Goal: Task Accomplishment & Management: Use online tool/utility

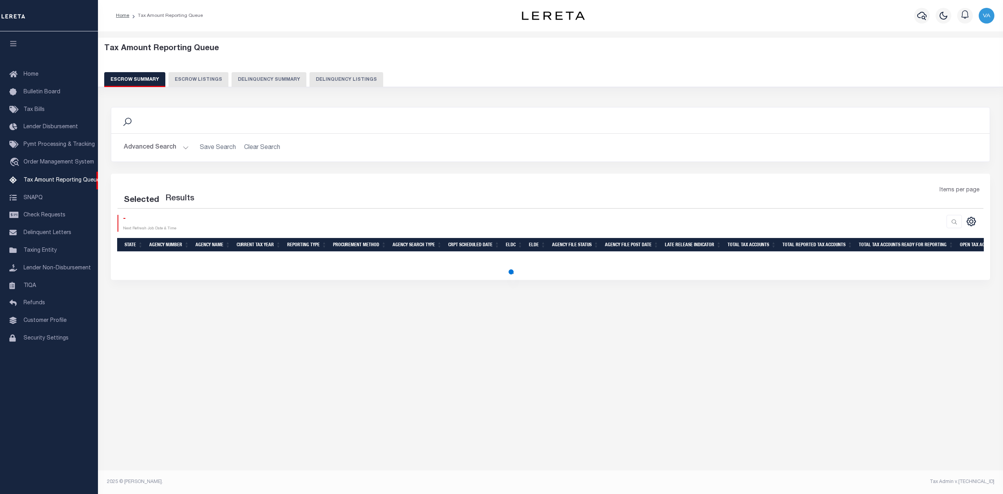
select select "100"
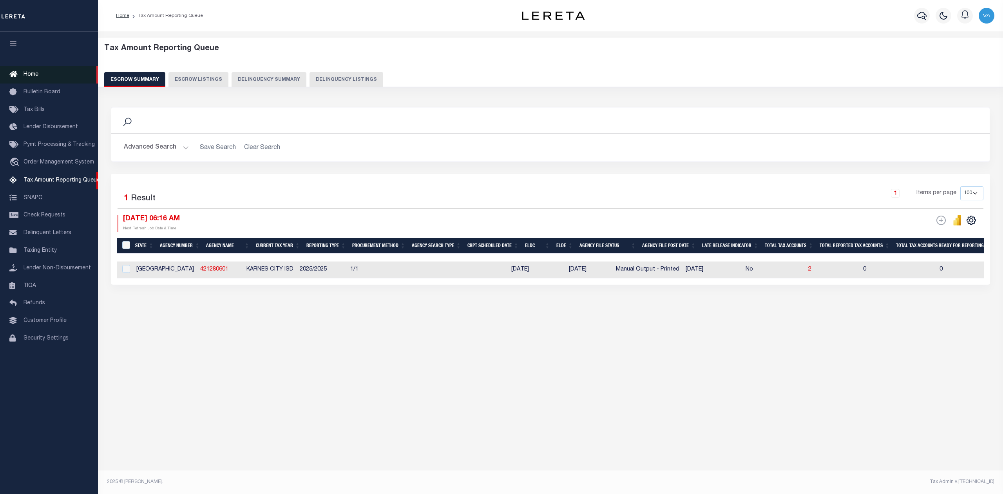
click at [34, 72] on span "Home" at bounding box center [31, 74] width 15 height 5
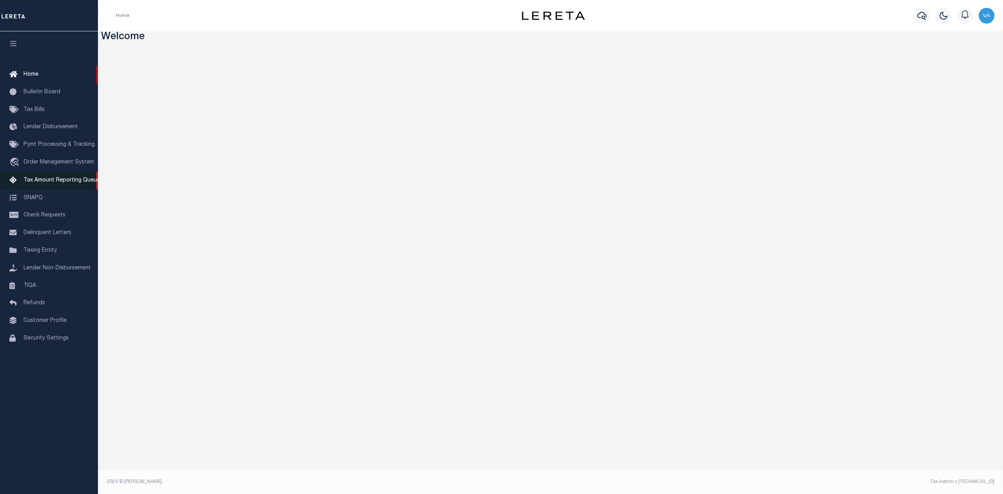
click at [43, 179] on span "Tax Amount Reporting Queue" at bounding box center [62, 179] width 76 height 5
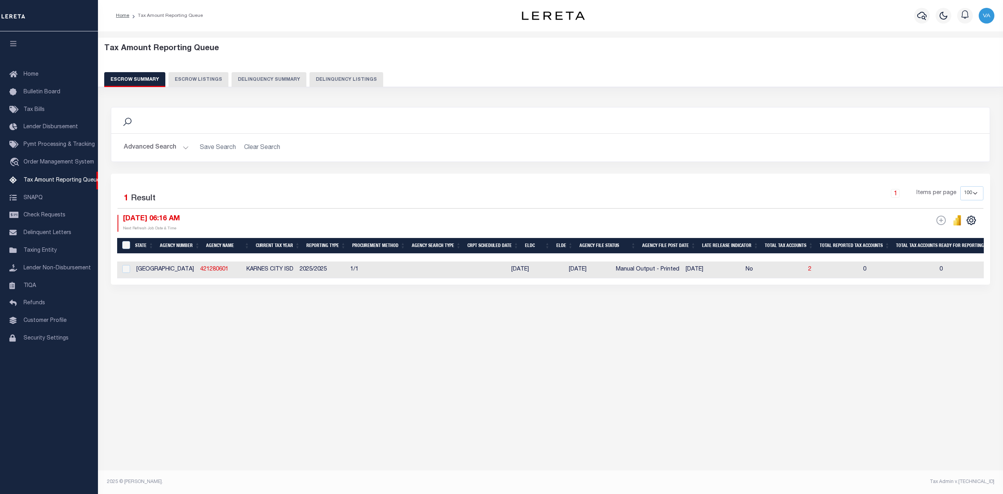
select select "100"
click at [47, 185] on link "Tax Amount Reporting Queue" at bounding box center [49, 181] width 98 height 18
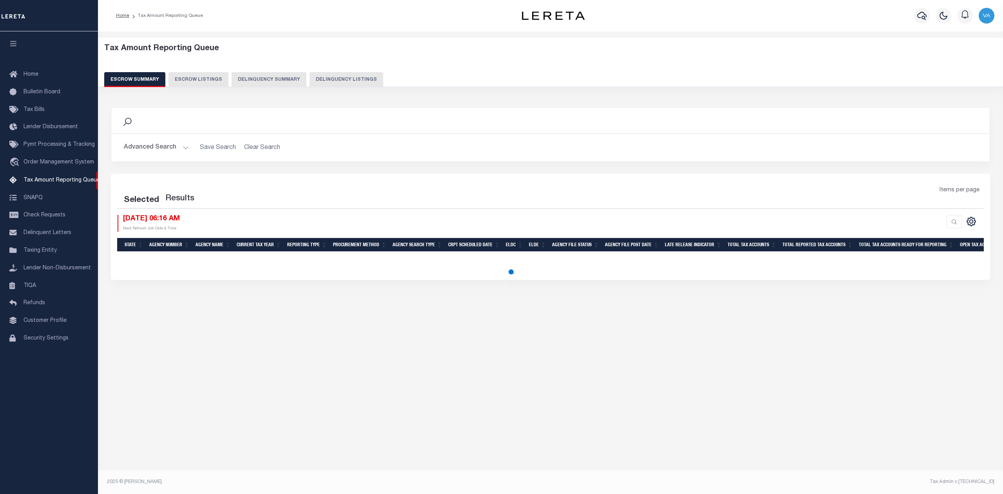
select select "100"
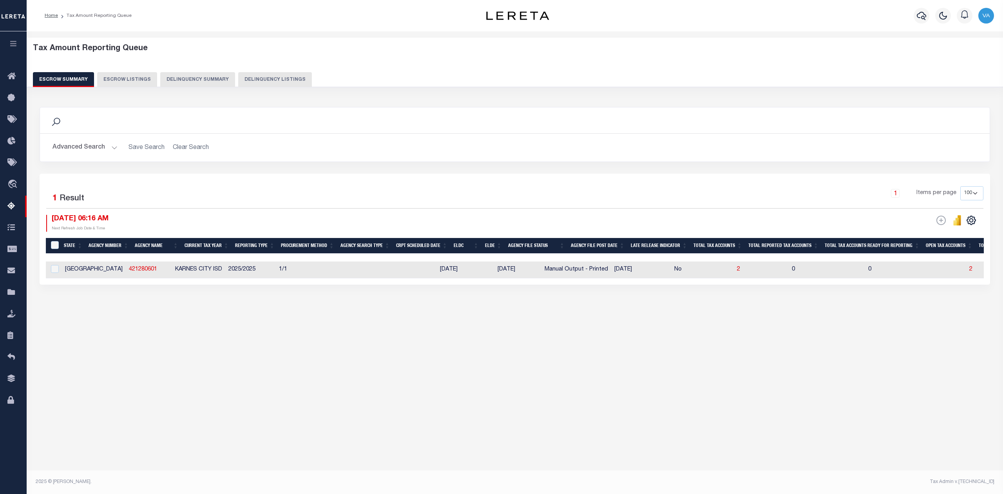
click at [623, 425] on div "Tax Amount Reporting Queue Escrow Summary Escrow Listings In" at bounding box center [515, 253] width 976 height 444
click at [94, 143] on button "Advanced Search" at bounding box center [84, 147] width 65 height 15
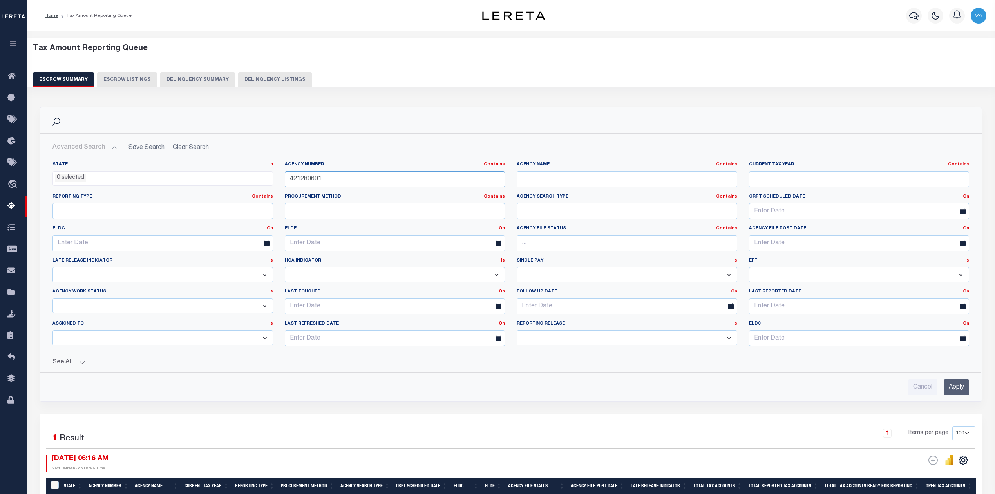
drag, startPoint x: 333, startPoint y: 180, endPoint x: 267, endPoint y: 181, distance: 65.8
click at [267, 181] on div "State In In AK AL AR AZ CA CO CT DC DE FL GA GU HI IA ID IL IN KS KY LA MA MD M…" at bounding box center [511, 256] width 928 height 191
paste input "150840000"
type input "150840000"
click at [962, 393] on input "Apply" at bounding box center [956, 387] width 25 height 16
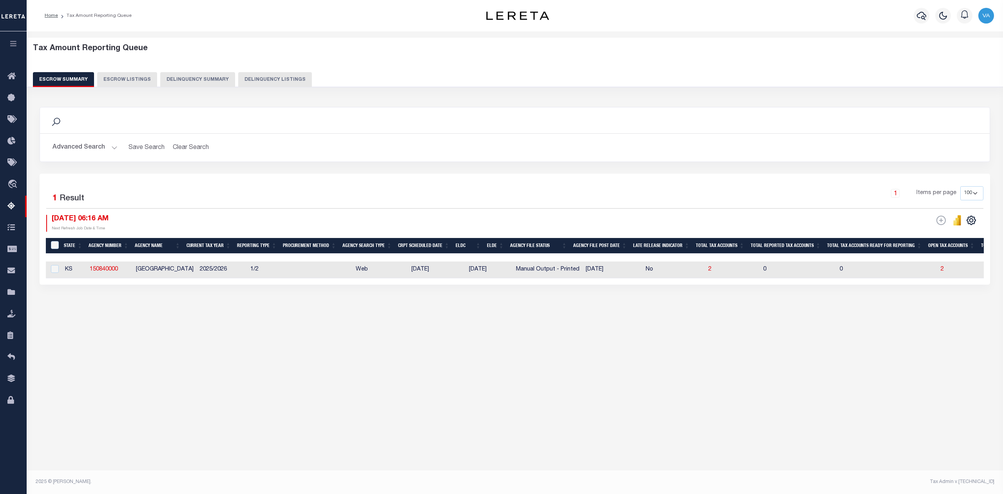
scroll to position [0, 666]
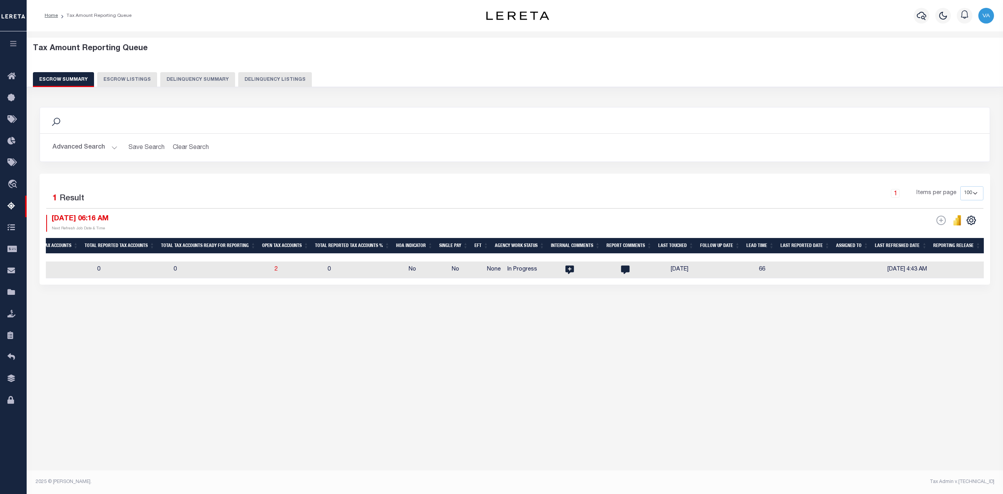
click at [730, 456] on div "Tax Amount Reporting Queue Escrow Summary Escrow Listings In" at bounding box center [515, 253] width 976 height 444
click at [271, 270] on td "2" at bounding box center [297, 269] width 53 height 17
checkbox input "true"
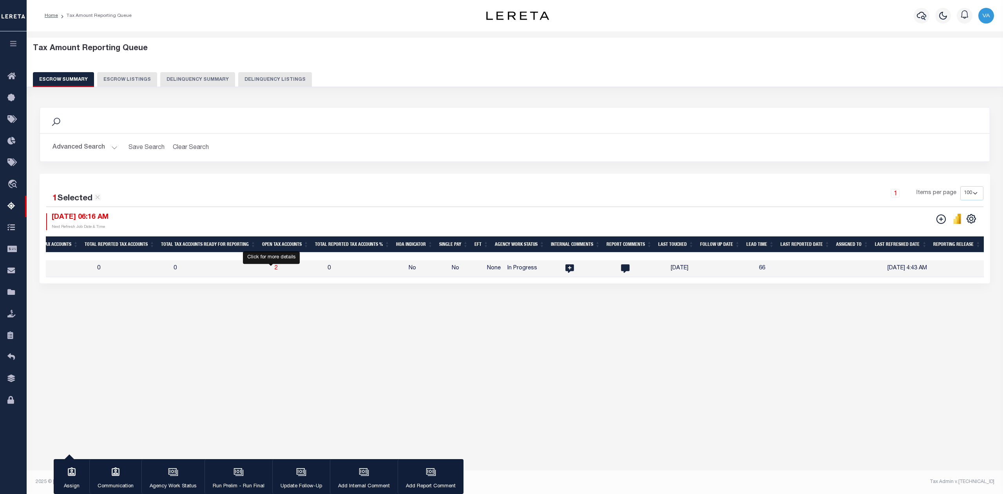
click at [275, 270] on span "2" at bounding box center [276, 267] width 3 height 5
select select "100"
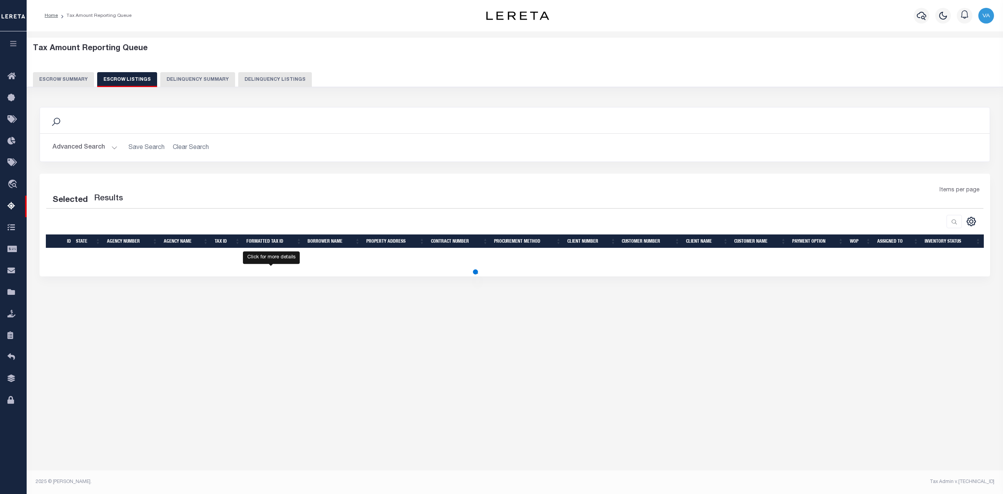
select select "100"
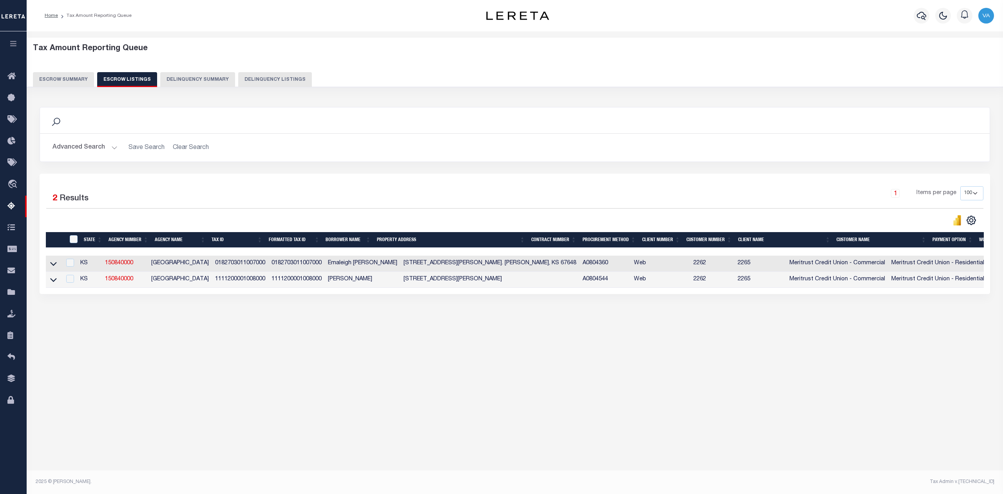
drag, startPoint x: 264, startPoint y: 264, endPoint x: 205, endPoint y: 262, distance: 58.8
click at [205, 262] on tr "KS 150840000 RUSSELL COUNTY 0182703011007000 0182703011007000 Emaleigh Michael …" at bounding box center [595, 263] width 1098 height 16
copy tr "0182703011007000"
drag, startPoint x: 265, startPoint y: 282, endPoint x: 210, endPoint y: 284, distance: 54.9
click at [212, 284] on td "1111200001008000" at bounding box center [240, 279] width 56 height 16
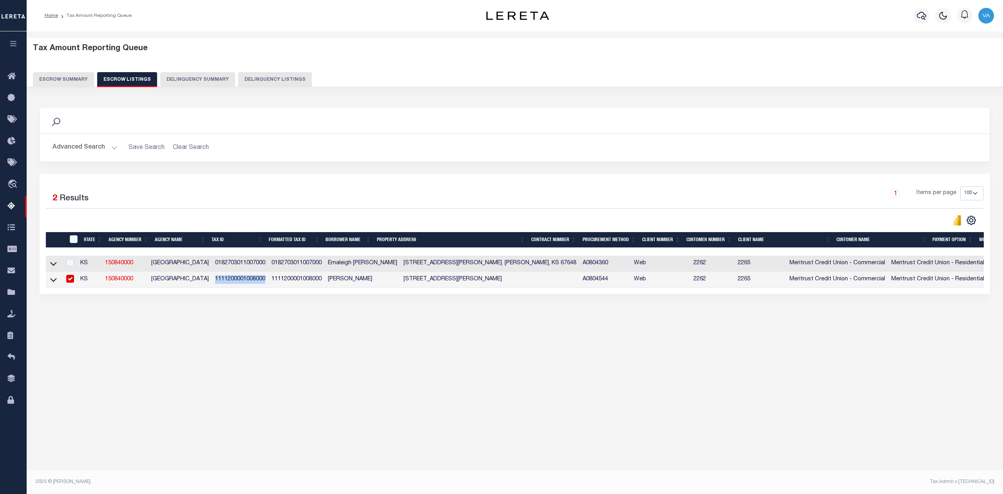
checkbox input "true"
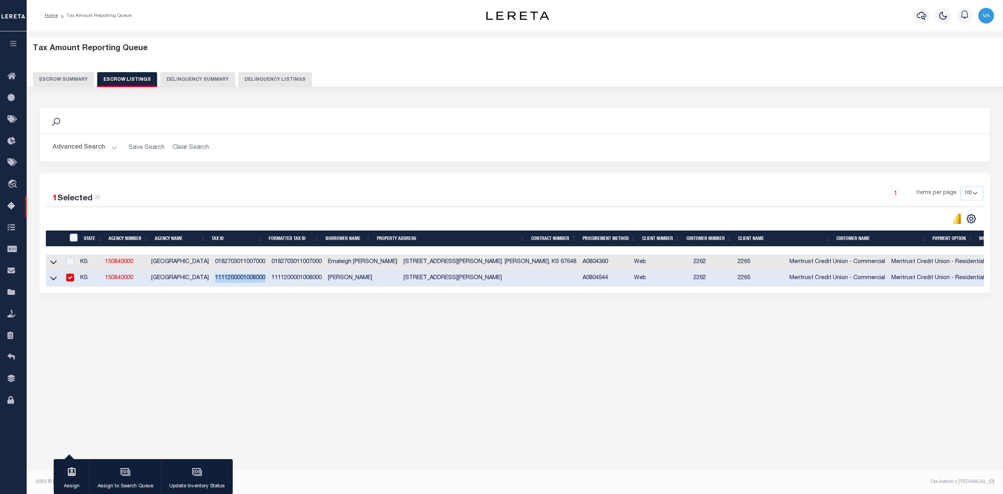
copy td "1111200001008000"
click at [110, 363] on div "Tax Amount Reporting Queue Escrow Summary Escrow Listings" at bounding box center [515, 197] width 976 height 332
drag, startPoint x: 138, startPoint y: 264, endPoint x: 105, endPoint y: 267, distance: 33.1
click at [105, 267] on td "150840000" at bounding box center [125, 262] width 46 height 16
checkbox input "true"
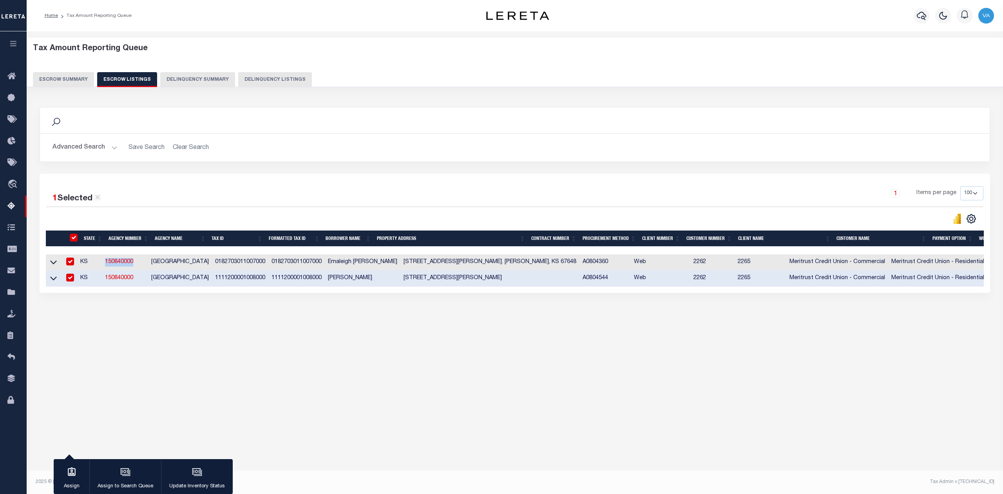
checkbox input "true"
copy link "150840000"
click at [66, 78] on button "Escrow Summary" at bounding box center [63, 79] width 61 height 15
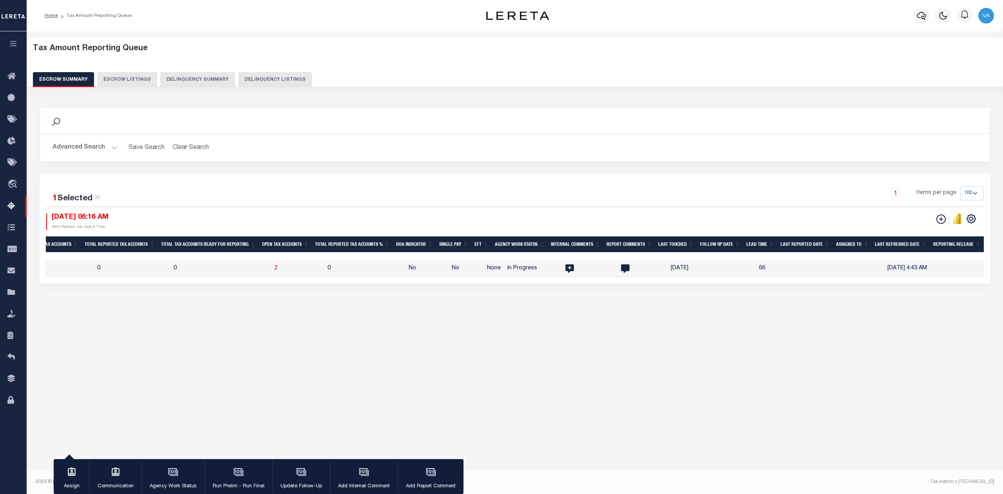
click at [286, 270] on td "2" at bounding box center [297, 268] width 53 height 17
checkbox input "false"
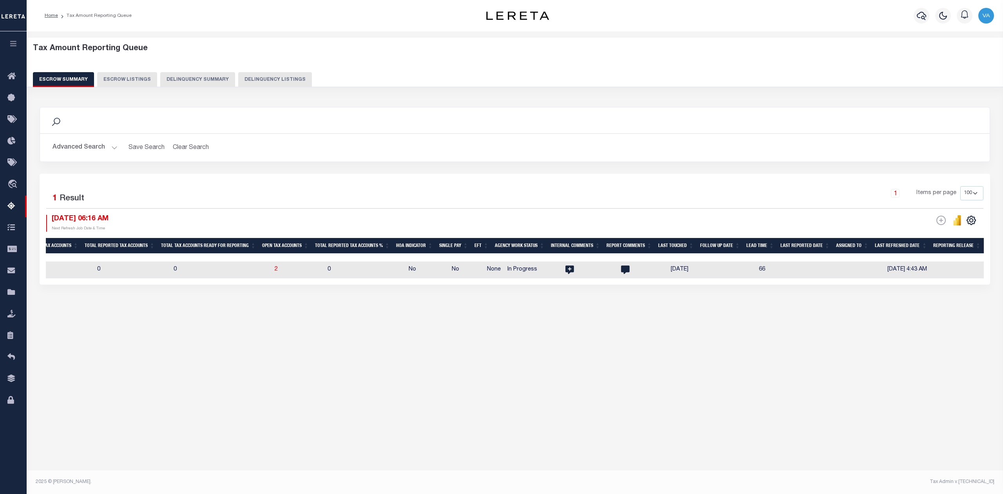
click at [286, 270] on td "2" at bounding box center [297, 269] width 53 height 17
checkbox input "true"
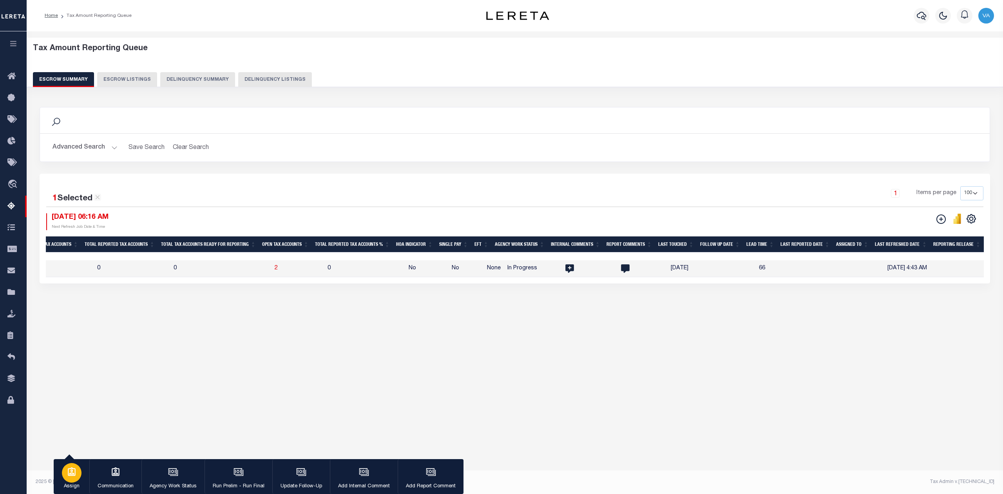
click at [76, 481] on div "button" at bounding box center [72, 473] width 20 height 20
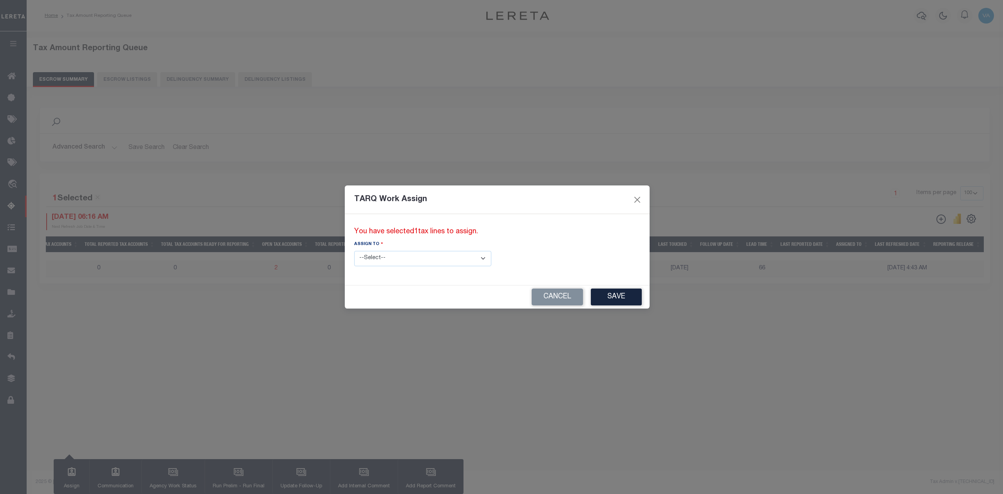
click at [405, 258] on select "--Select-- --Unassigned-- --Unassigned-- Abdul Muzain Adhikary Rinki Agustin Fe…" at bounding box center [422, 258] width 137 height 15
select select "[PERSON_NAME]"
click at [354, 251] on select "--Select-- --Unassigned-- --Unassigned-- Abdul Muzain Adhikary Rinki Agustin Fe…" at bounding box center [422, 258] width 137 height 15
click at [591, 294] on button "Save" at bounding box center [616, 296] width 51 height 17
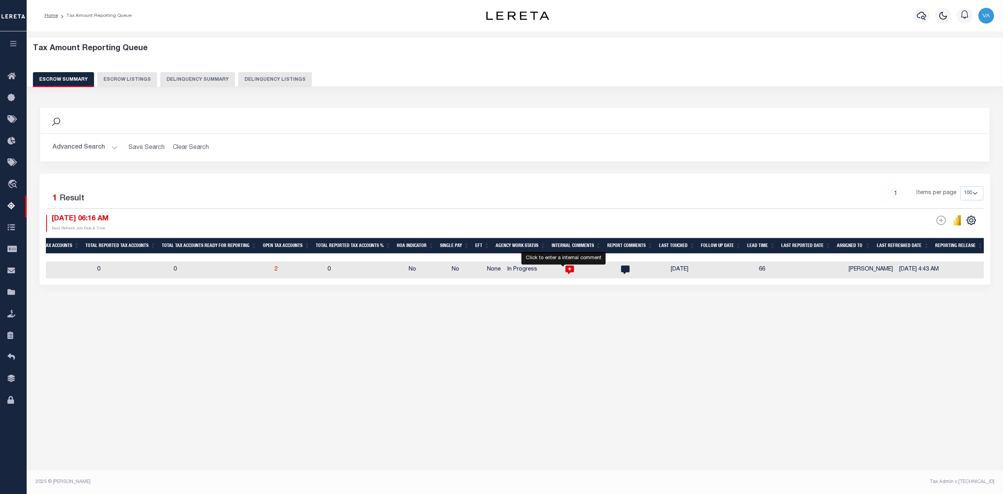
click at [564, 269] on icon at bounding box center [569, 269] width 10 height 10
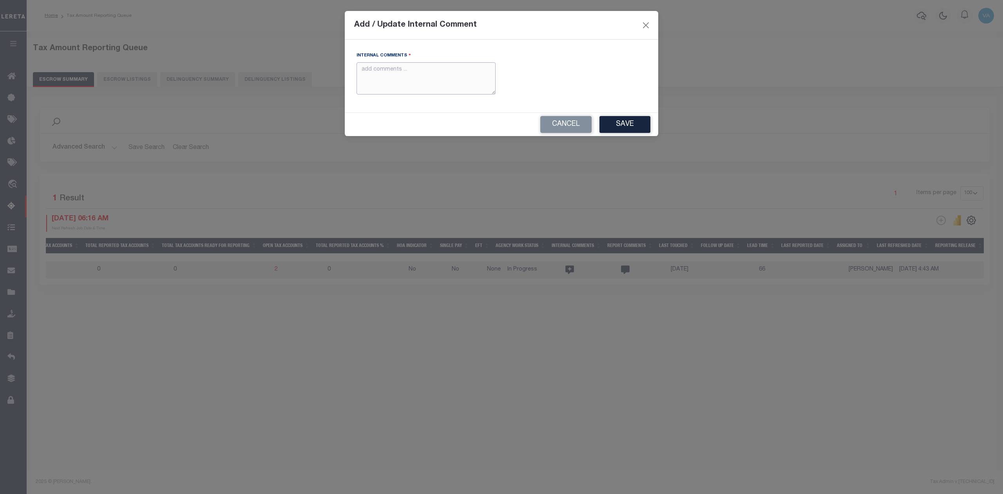
click at [418, 93] on textarea "Internal Comments" at bounding box center [425, 78] width 139 height 33
paste textarea "For Ks sate 2025 amounts are updated in November"
type textarea "For Ks sate 2025 amounts are updated in November"
click at [607, 124] on button "Save" at bounding box center [624, 124] width 51 height 17
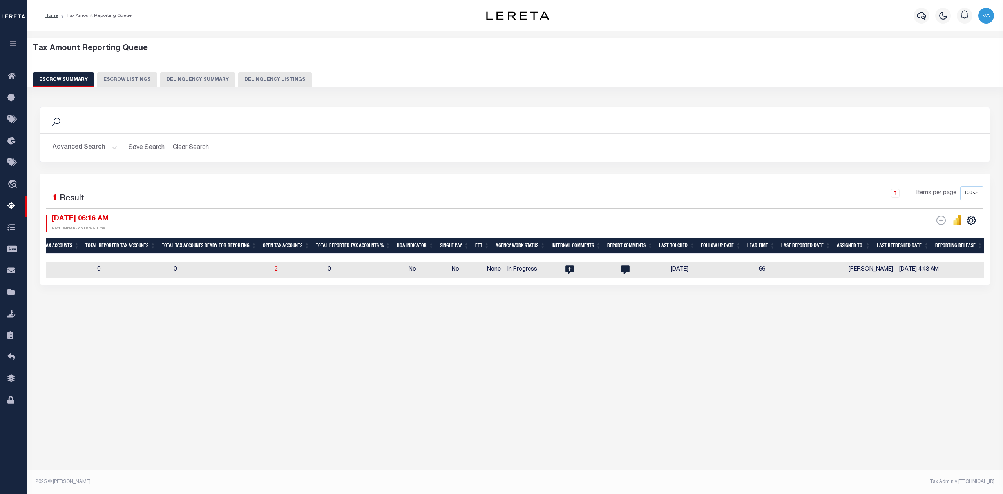
drag, startPoint x: 440, startPoint y: 284, endPoint x: 104, endPoint y: 297, distance: 336.3
click at [104, 297] on div "Search Advanced Search Save Search Clear Search EscrowSummaryGridWrapper_dynami…" at bounding box center [514, 203] width 961 height 209
click at [452, 308] on div "Search Advanced Search Save Search Clear Search EscrowSummaryGridWrapper_dynami…" at bounding box center [514, 203] width 961 height 209
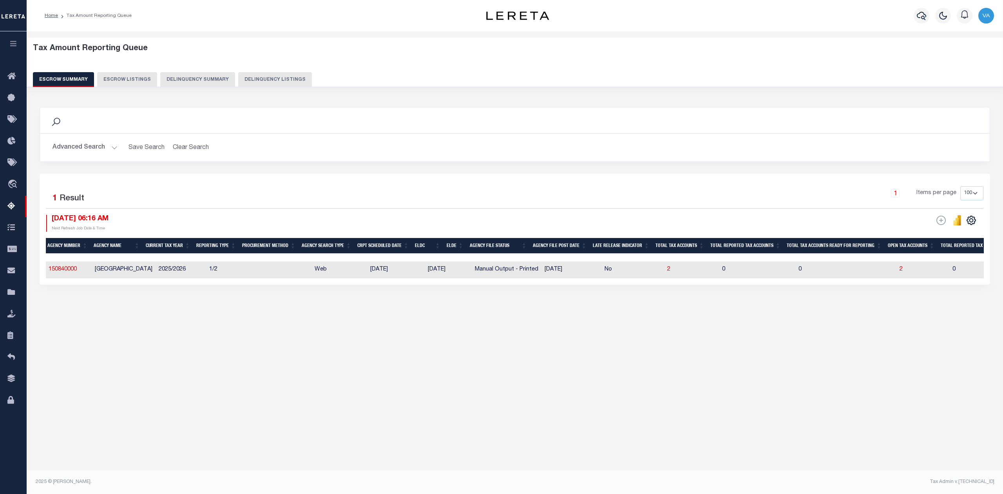
scroll to position [0, 0]
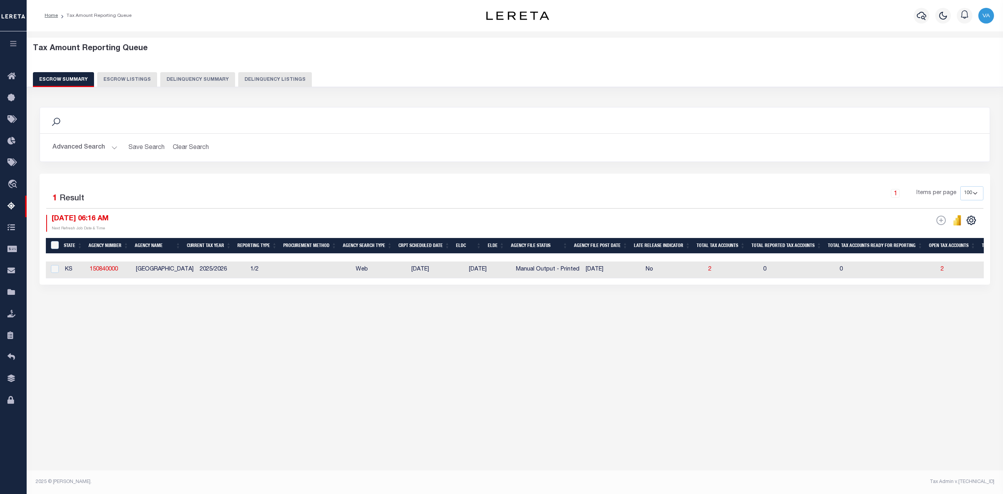
click at [78, 140] on button "Advanced Search" at bounding box center [84, 147] width 65 height 15
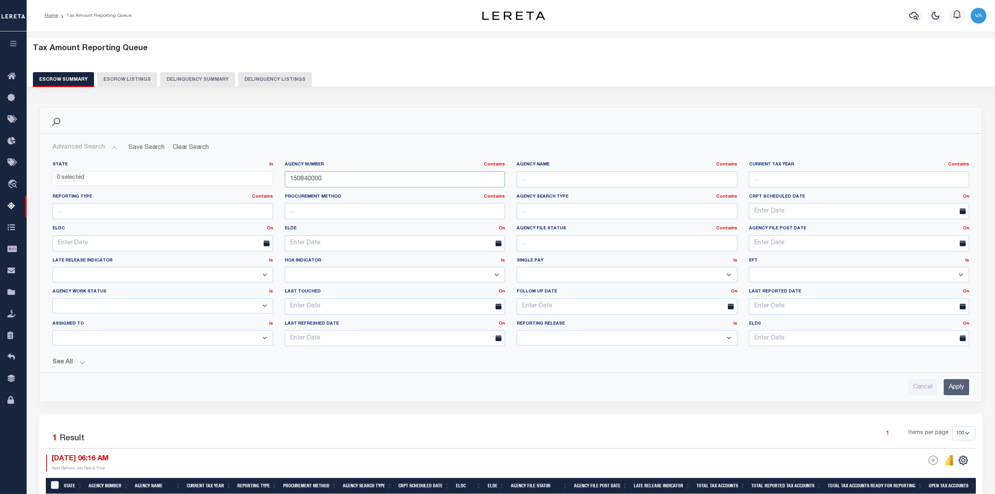
drag, startPoint x: 322, startPoint y: 179, endPoint x: 278, endPoint y: 179, distance: 43.5
click at [279, 179] on div "Agency Number Contains Contains Is 150840000" at bounding box center [395, 177] width 232 height 32
paste input "421120101"
type input "421120101"
click at [958, 392] on input "Apply" at bounding box center [956, 387] width 25 height 16
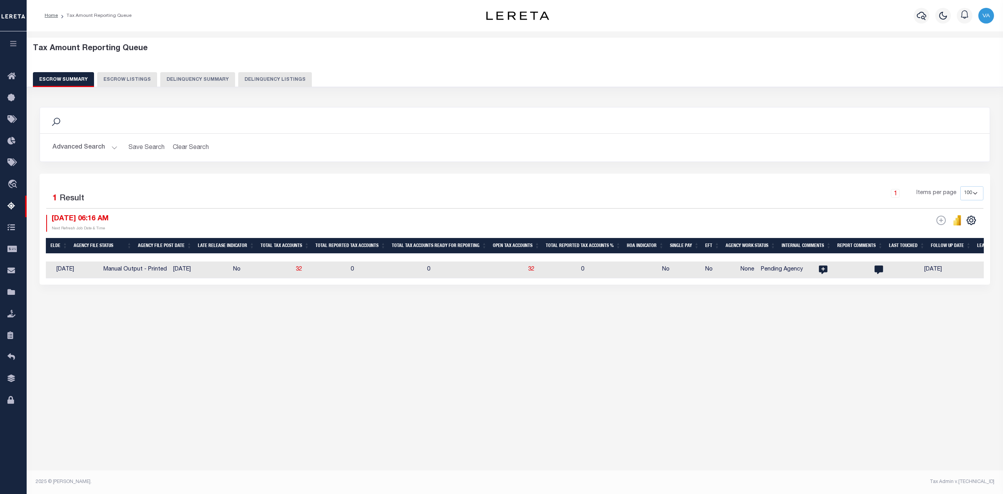
scroll to position [0, 476]
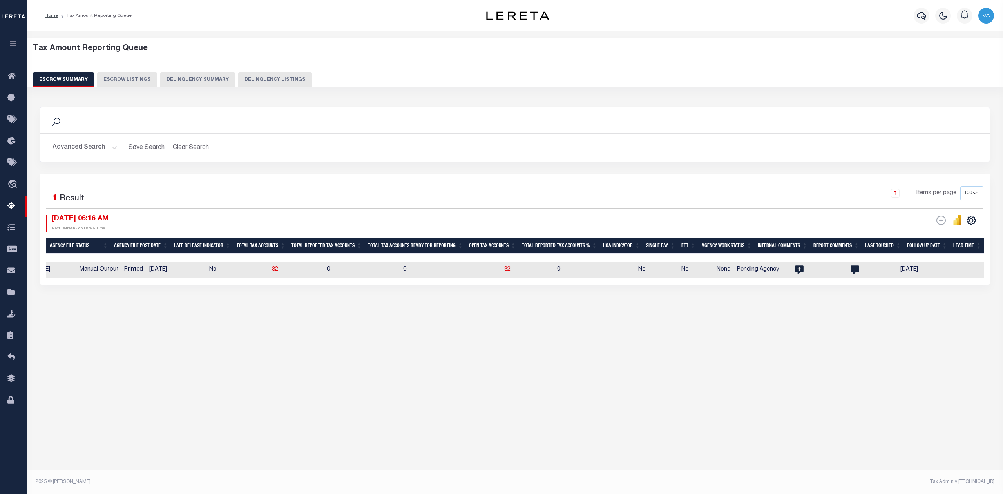
click at [708, 342] on div "Tax Amount Reporting Queue Escrow Summary Escrow Listings" at bounding box center [515, 193] width 976 height 324
drag, startPoint x: 325, startPoint y: 284, endPoint x: 128, endPoint y: 297, distance: 197.0
click at [128, 297] on div "Search Advanced Search Save Search Clear Search EscrowSummaryGridWrapper_dynami…" at bounding box center [514, 203] width 961 height 209
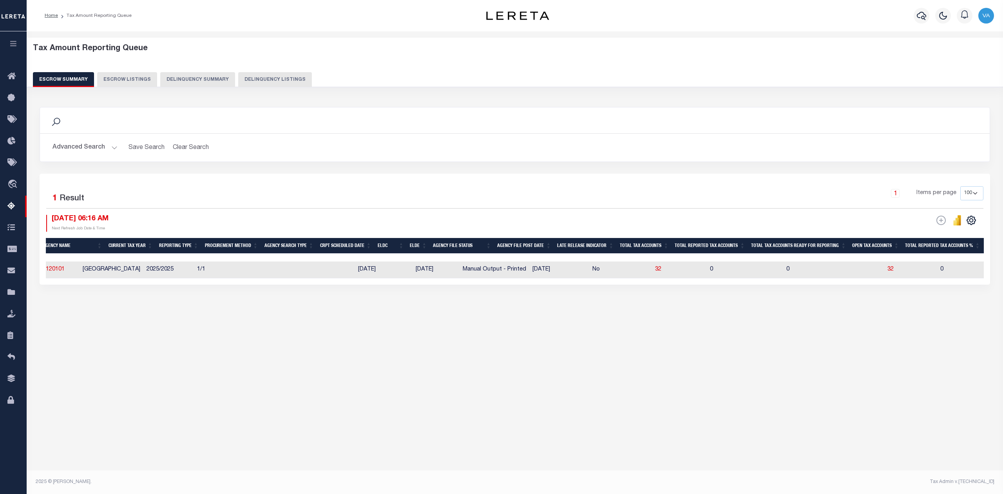
scroll to position [0, 49]
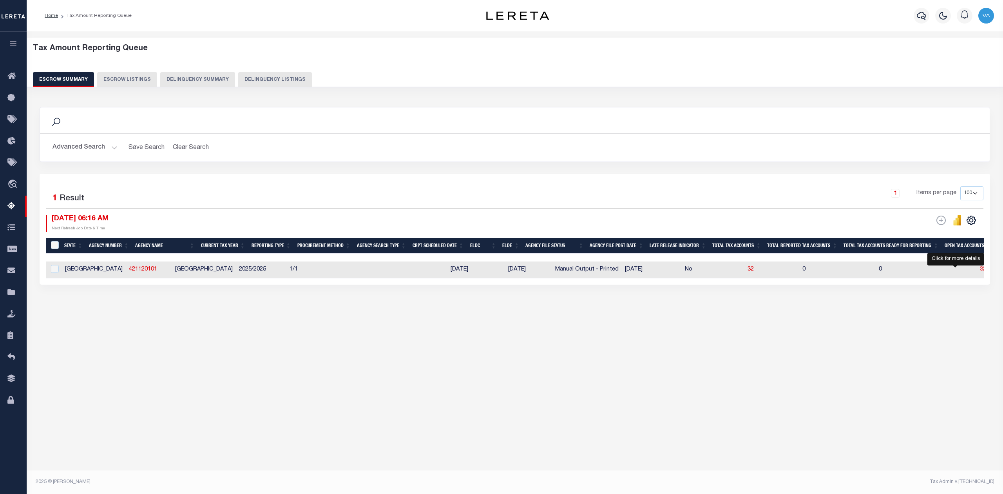
click at [980, 270] on span "32" at bounding box center [983, 268] width 6 height 5
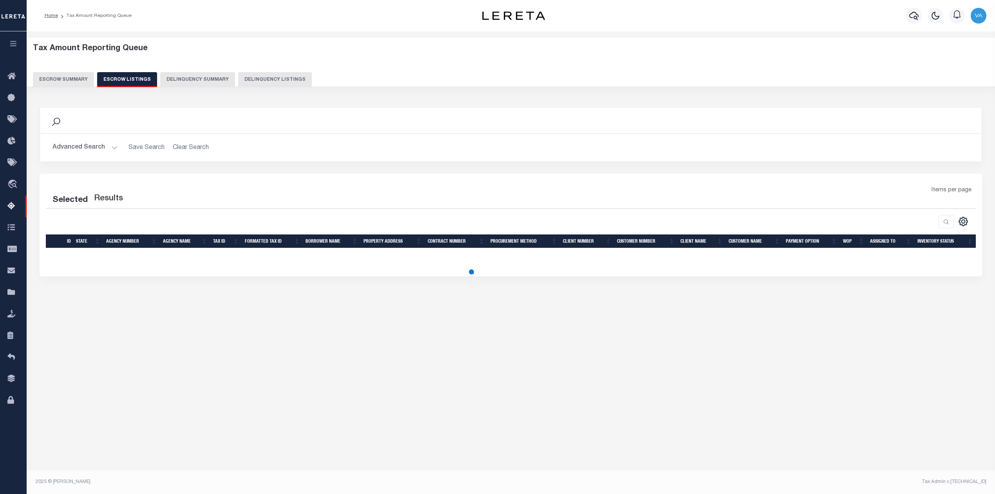
select select "100"
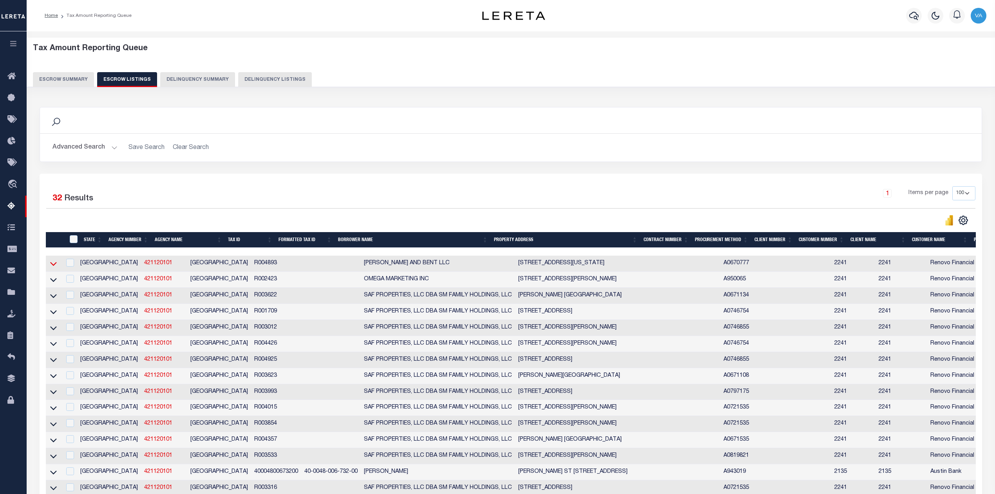
click at [55, 264] on icon at bounding box center [53, 263] width 7 height 8
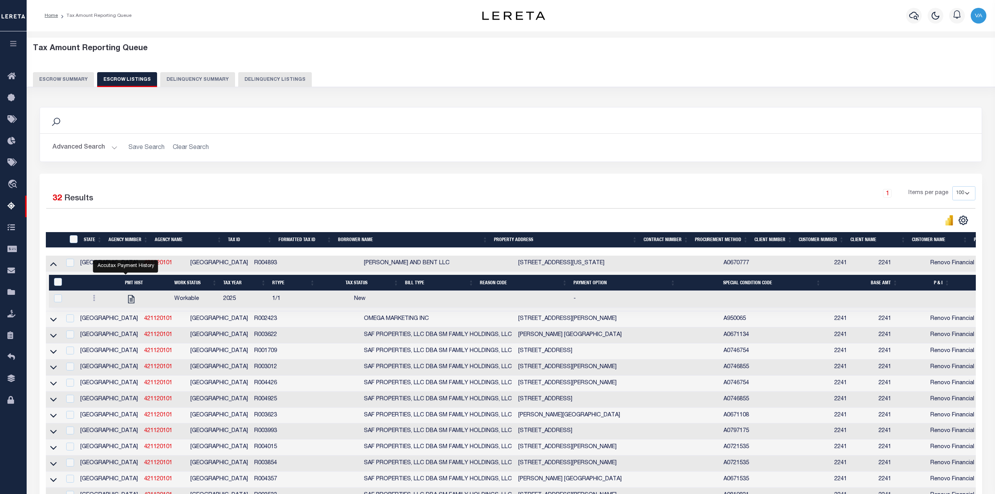
click at [79, 82] on button "Escrow Summary" at bounding box center [63, 79] width 61 height 15
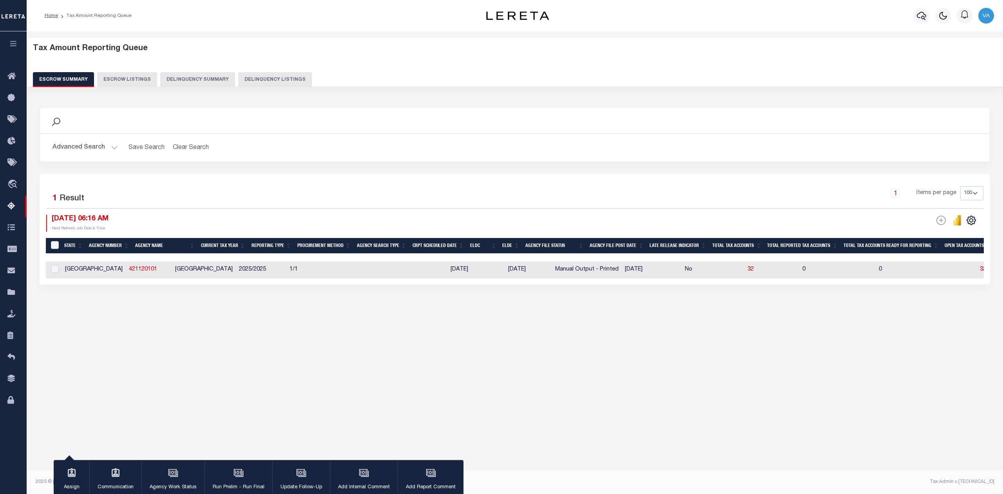
click at [696, 271] on td "No" at bounding box center [713, 269] width 63 height 17
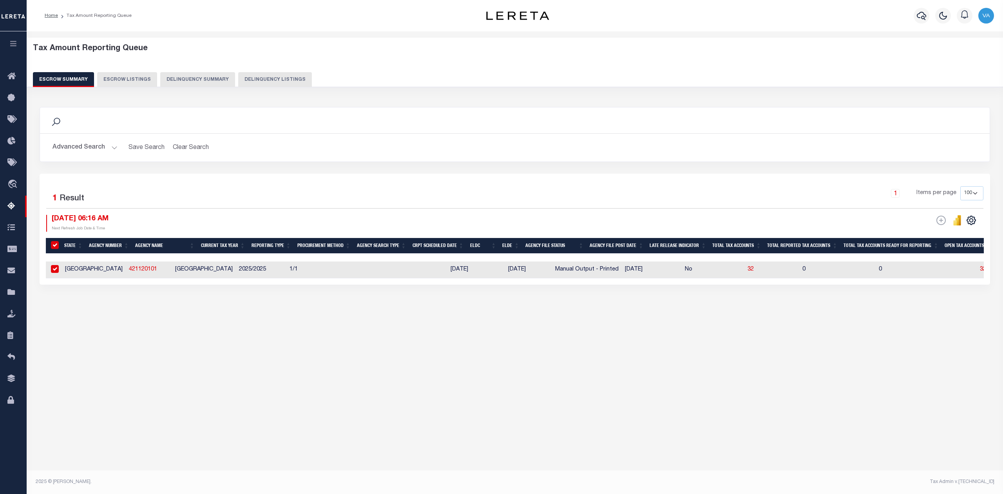
checkbox input "true"
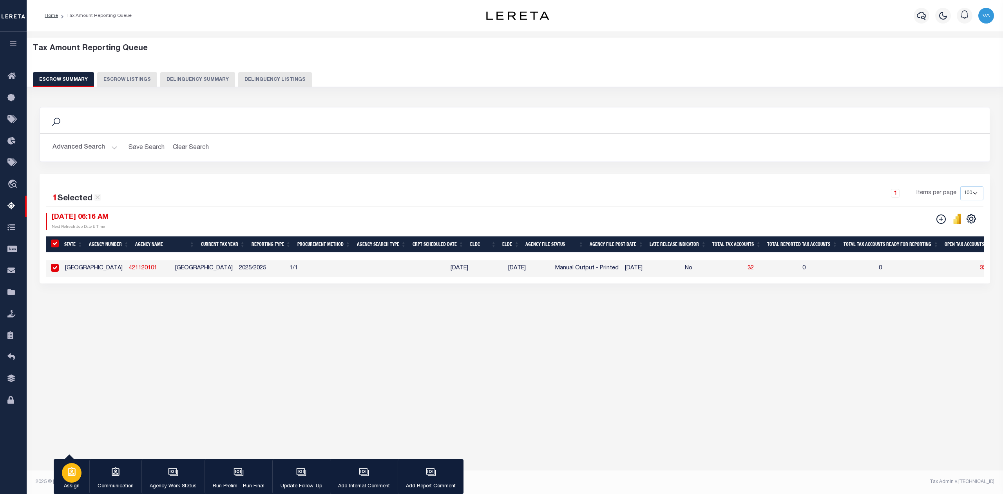
click at [70, 474] on icon "button" at bounding box center [72, 471] width 8 height 9
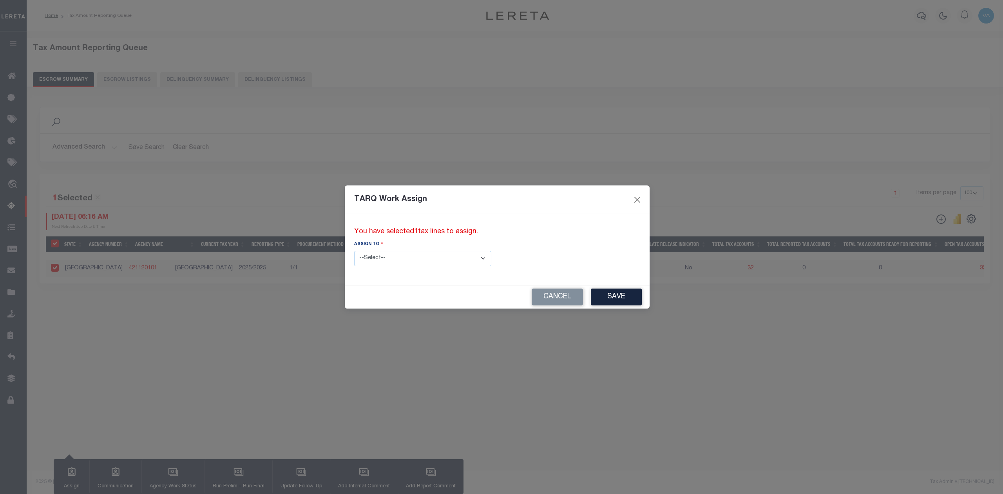
click at [395, 252] on select "--Select-- --Unassigned-- --Unassigned-- Abdul Muzain Adhikary Rinki Agustin Fe…" at bounding box center [422, 258] width 137 height 15
click at [354, 251] on select "--Select-- --Unassigned-- --Unassigned-- Abdul Muzain Adhikary Rinki Agustin Fe…" at bounding box center [422, 258] width 137 height 15
select select "[PERSON_NAME]"
click at [591, 303] on button "Save" at bounding box center [616, 296] width 51 height 17
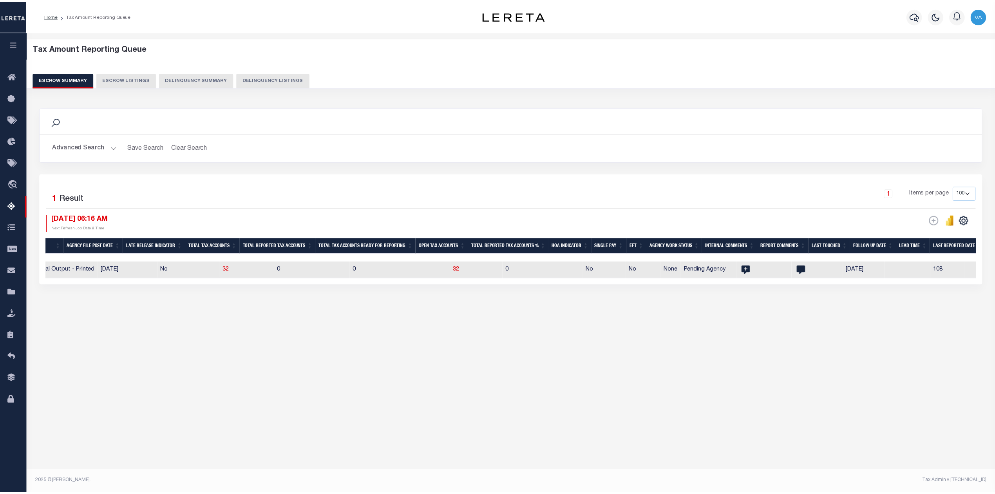
scroll to position [0, 532]
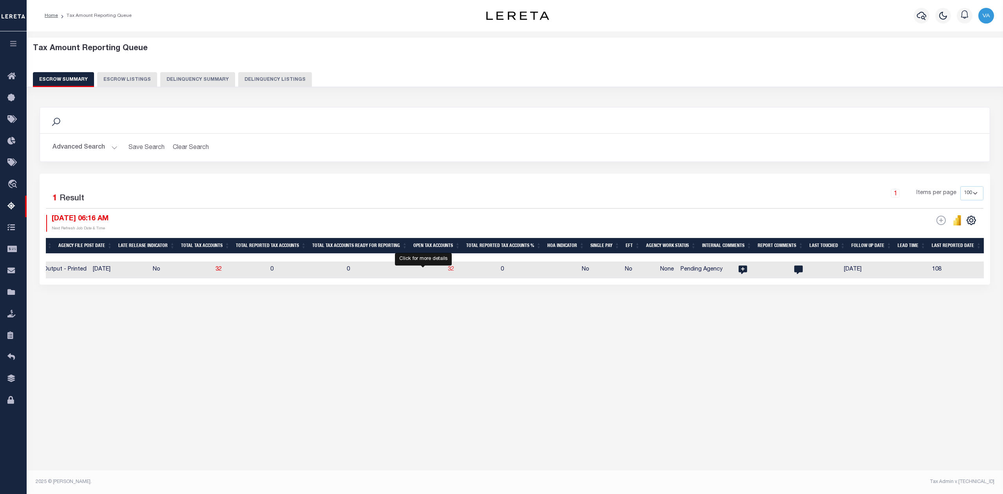
click at [448, 269] on span "32" at bounding box center [451, 268] width 6 height 5
select select "100"
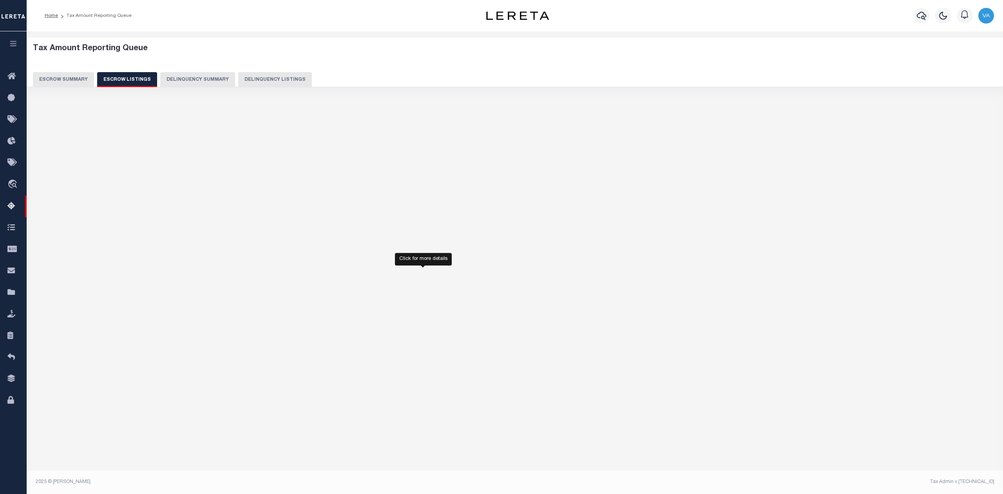
select select "100"
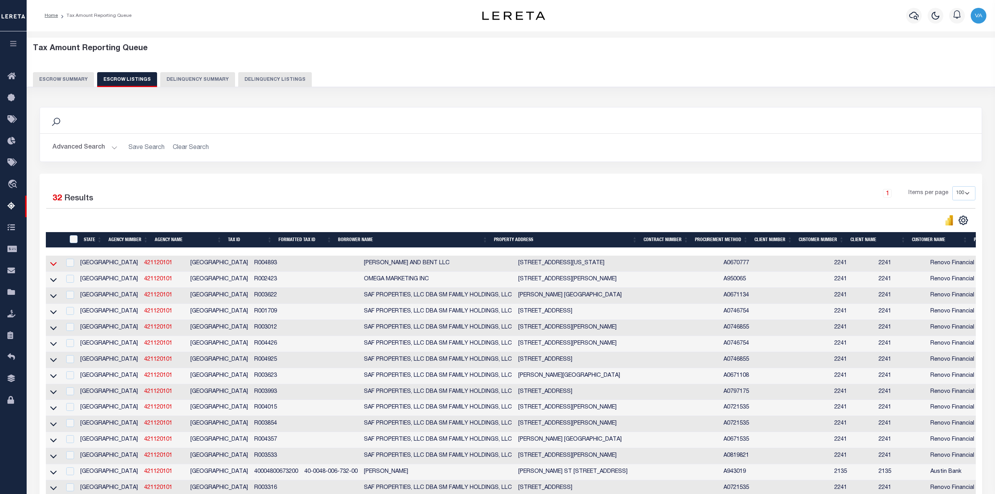
click at [54, 264] on icon at bounding box center [53, 263] width 7 height 8
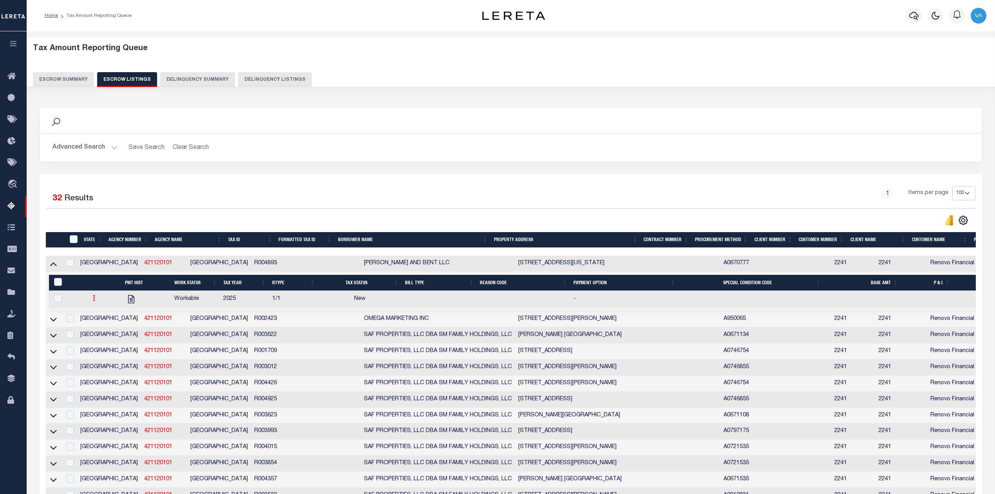
click at [93, 301] on icon at bounding box center [94, 298] width 2 height 6
click at [96, 328] on link "" at bounding box center [103, 323] width 27 height 13
checkbox input "true"
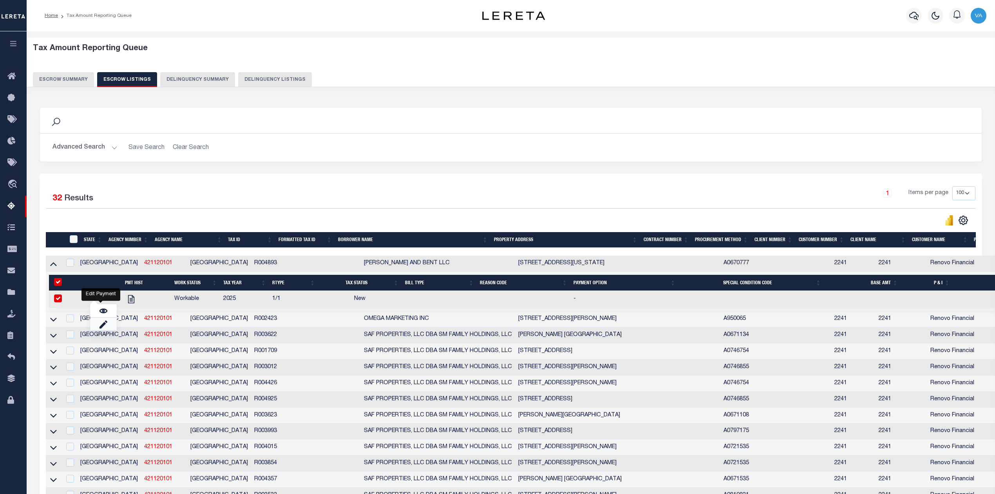
select select "NW2"
select select
type input "[DATE]"
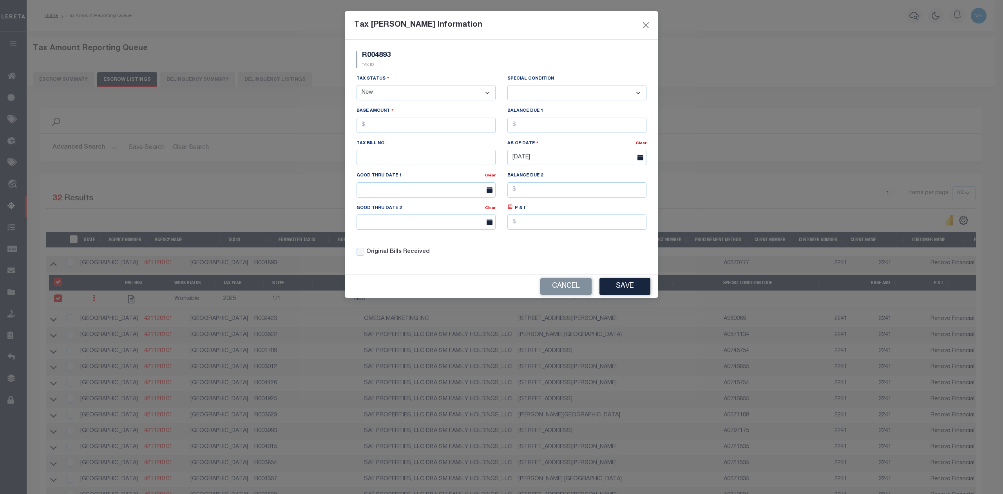
drag, startPoint x: 379, startPoint y: 96, endPoint x: 382, endPoint y: 99, distance: 4.7
click at [379, 96] on select "- Select Status - Open Due/Unpaid Paid Incomplete No Tax Due Internal Refund Pr…" at bounding box center [425, 92] width 139 height 15
select select "DUE"
click at [356, 86] on select "- Select Status - Open Due/Unpaid Paid Incomplete No Tax Due Internal Refund Pr…" at bounding box center [425, 92] width 139 height 15
select select "0"
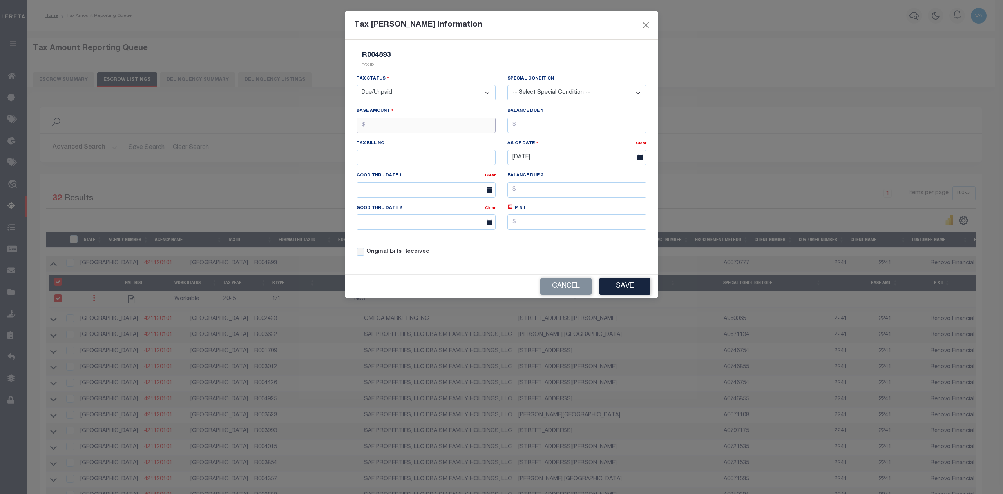
click at [396, 130] on input "text" at bounding box center [425, 125] width 139 height 15
type input "$939.40"
click at [373, 256] on label "Original Bills Received" at bounding box center [397, 252] width 63 height 9
click at [364, 255] on input "Original Bills Received" at bounding box center [360, 252] width 8 height 8
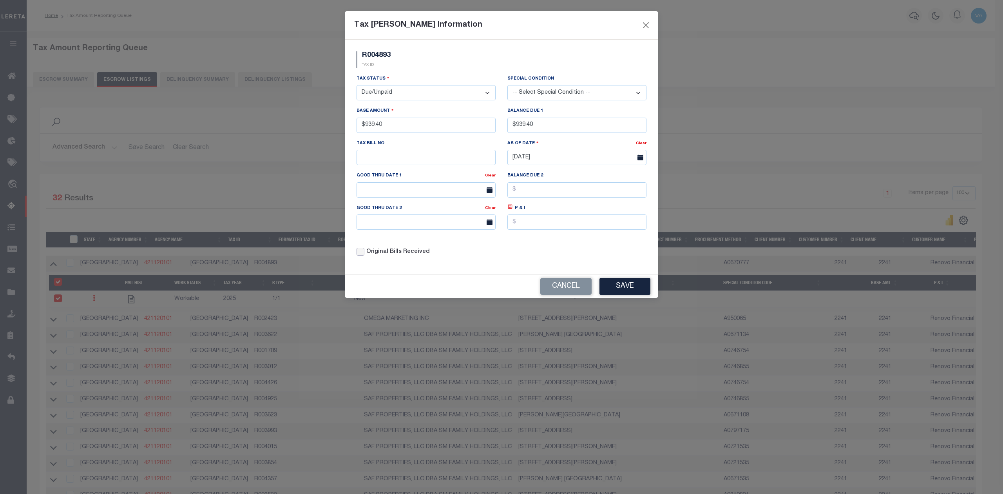
checkbox input "true"
click at [615, 286] on button "Save" at bounding box center [624, 286] width 51 height 17
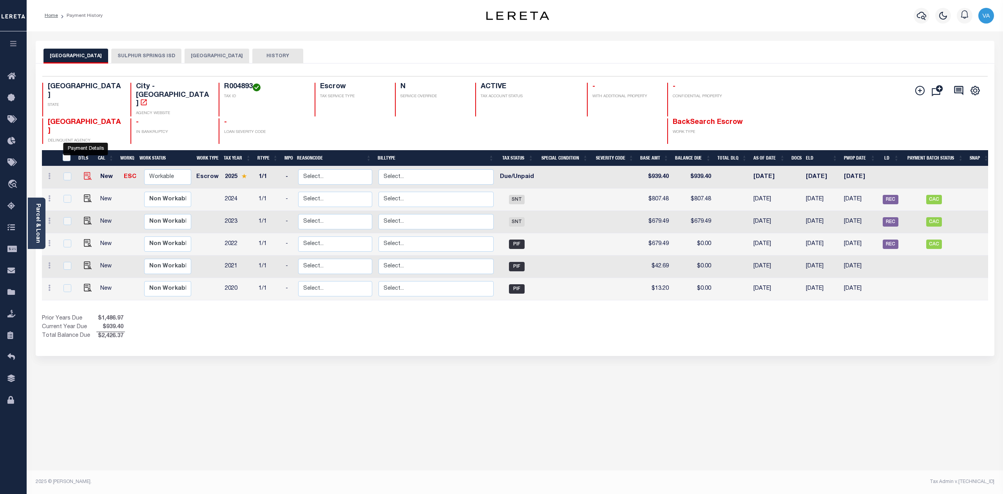
click at [87, 172] on img "" at bounding box center [88, 176] width 8 height 8
checkbox input "true"
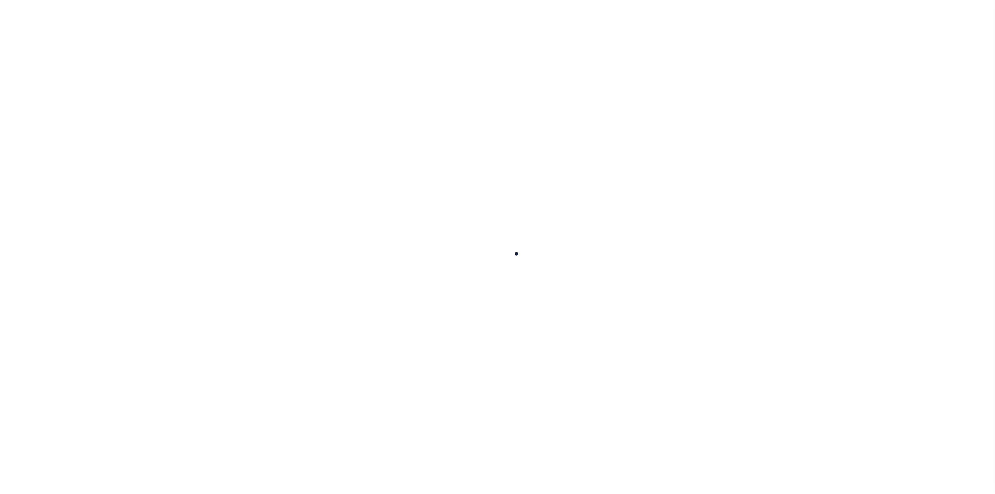
checkbox input "false"
type input "[DATE]"
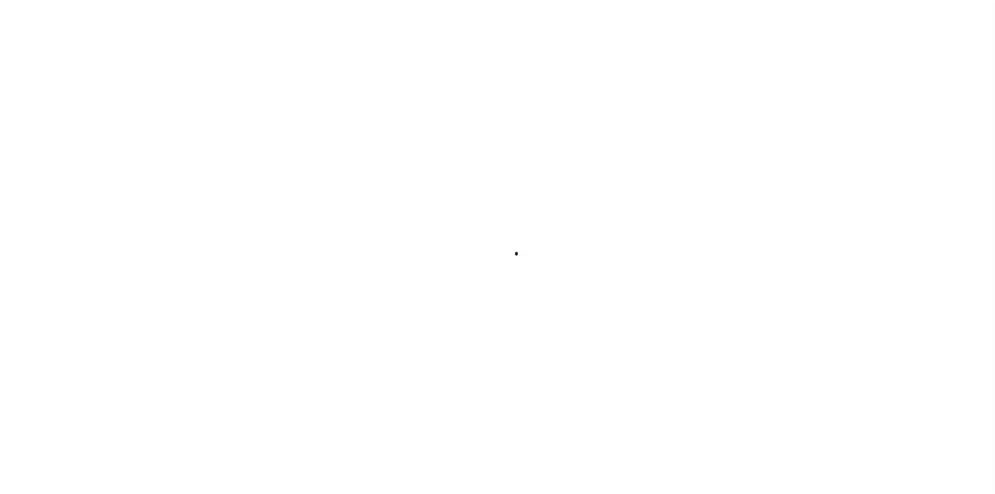
select select "DUE"
type input "$939.4"
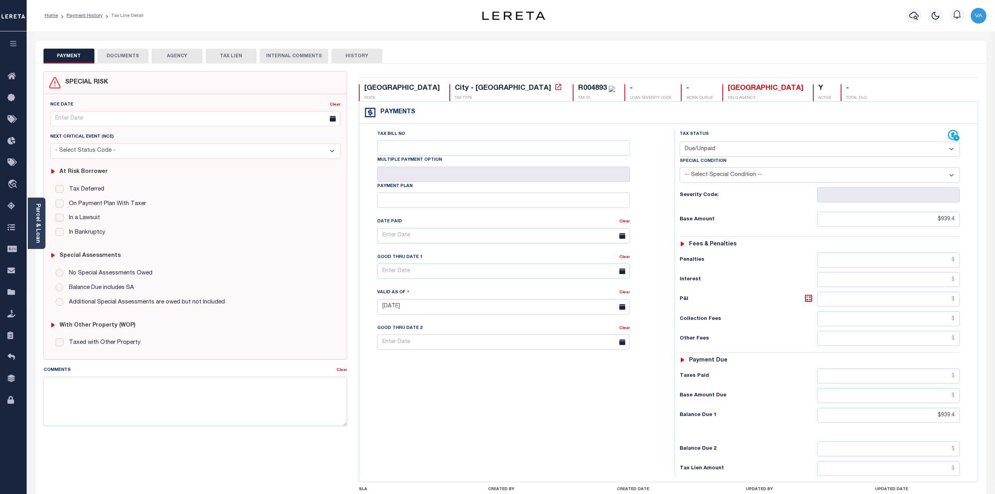
click at [141, 57] on button "DOCUMENTS" at bounding box center [123, 56] width 51 height 15
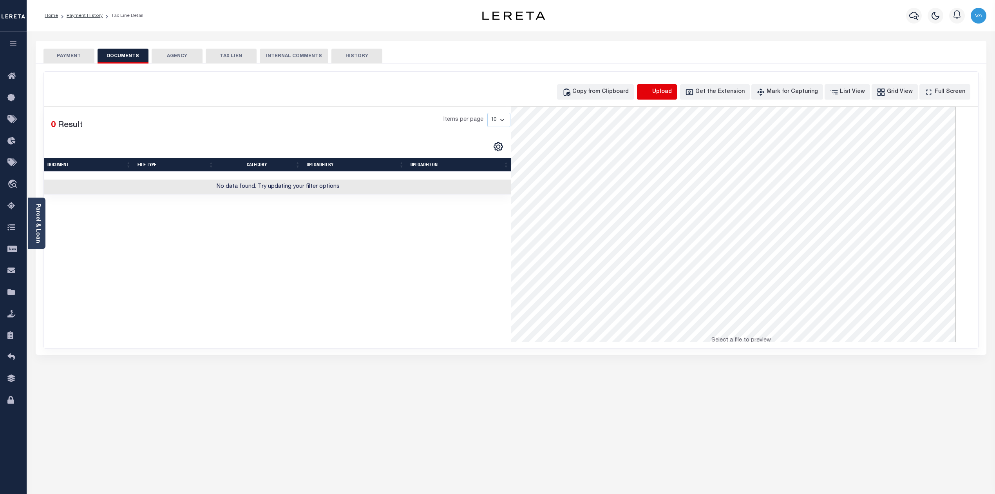
click at [651, 91] on icon "button" at bounding box center [646, 92] width 9 height 9
select select "POP"
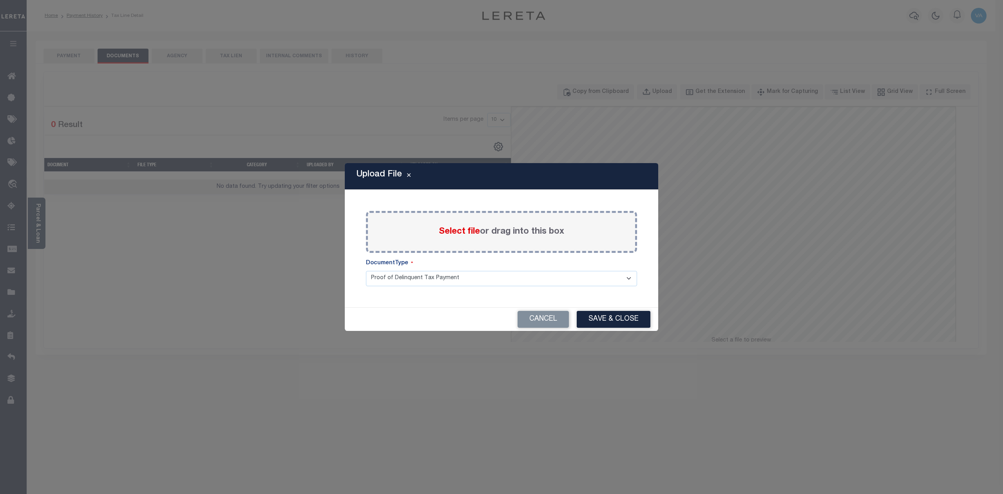
click at [455, 229] on span "Select file" at bounding box center [459, 231] width 41 height 9
click at [0, 0] on input "Select file or drag into this box" at bounding box center [0, 0] width 0 height 0
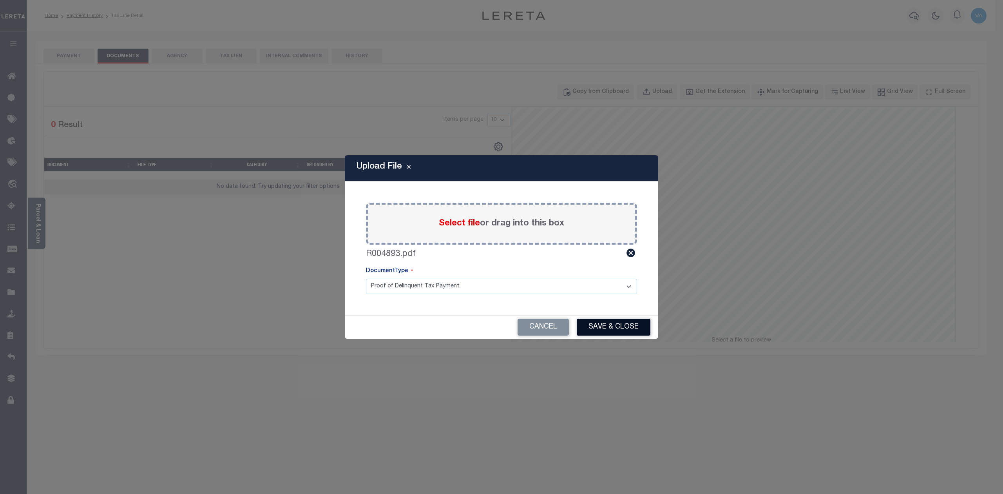
click at [598, 323] on button "Save & Close" at bounding box center [614, 326] width 74 height 17
